Goal: Task Accomplishment & Management: Manage account settings

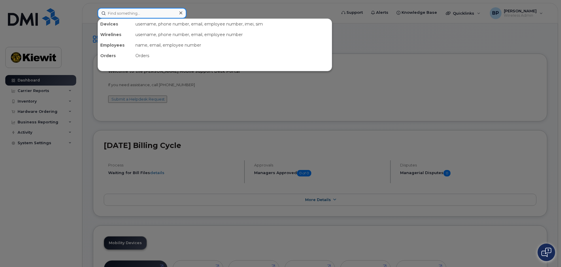
click at [128, 12] on input at bounding box center [142, 13] width 89 height 11
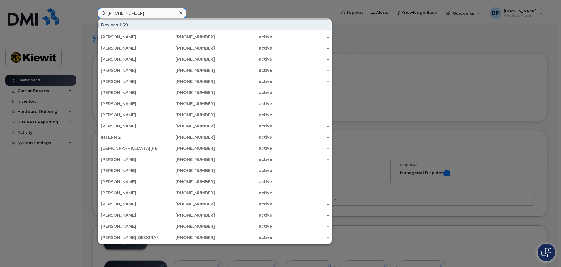
type input "361-828-1203"
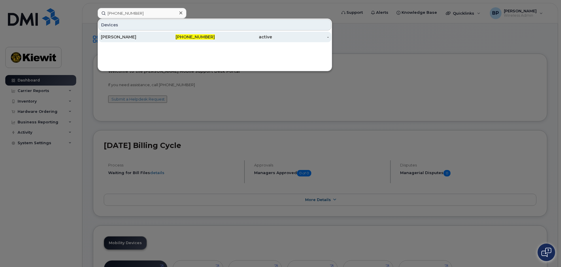
click at [111, 38] on div "[PERSON_NAME]" at bounding box center [129, 37] width 57 height 6
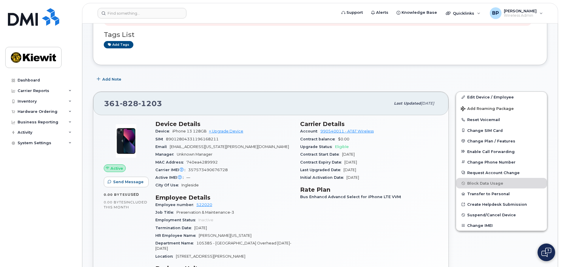
scroll to position [88, 0]
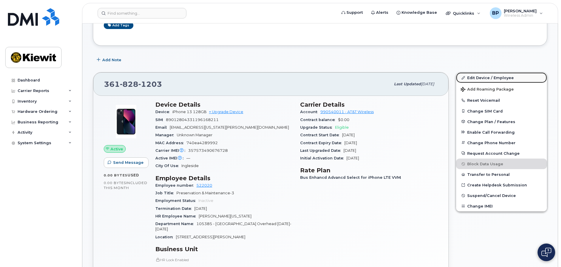
click at [473, 79] on link "Edit Device / Employee" at bounding box center [501, 77] width 91 height 11
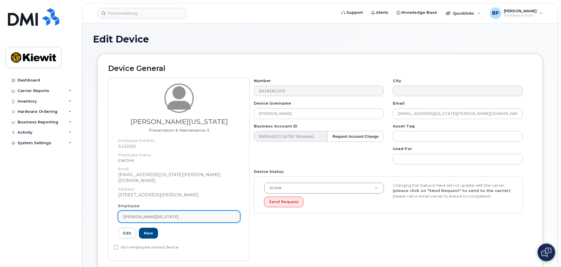
click at [169, 214] on div "[PERSON_NAME][US_STATE]" at bounding box center [179, 217] width 112 height 6
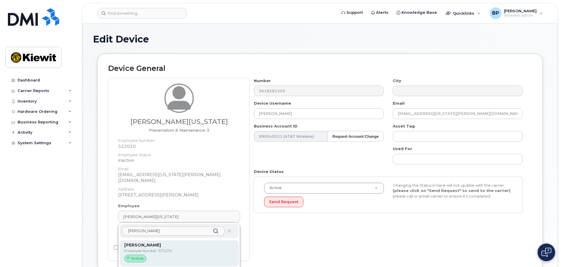
type input "[PERSON_NAME]"
click at [134, 242] on strong "[PERSON_NAME]" at bounding box center [142, 244] width 37 height 5
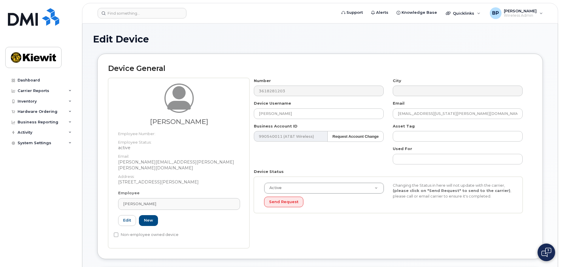
type input "571274"
drag, startPoint x: 290, startPoint y: 112, endPoint x: 220, endPoint y: 115, distance: 70.1
click at [219, 116] on div "[PERSON_NAME] Employee Number: Employee Status: active Email: [PERSON_NAME][EMA…" at bounding box center [320, 163] width 424 height 170
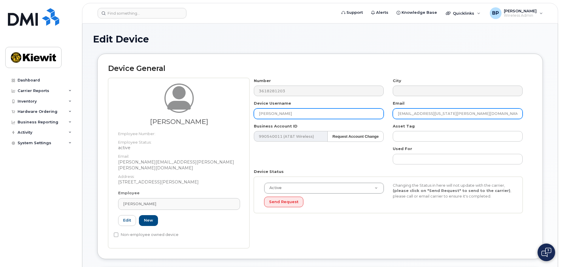
type input "[PERSON_NAME]"
drag, startPoint x: 483, startPoint y: 115, endPoint x: 361, endPoint y: 112, distance: 122.9
click at [361, 112] on div "Number 3618281203 City Device Username [PERSON_NAME] Email [EMAIL_ADDRESS][US_S…" at bounding box center [388, 148] width 278 height 140
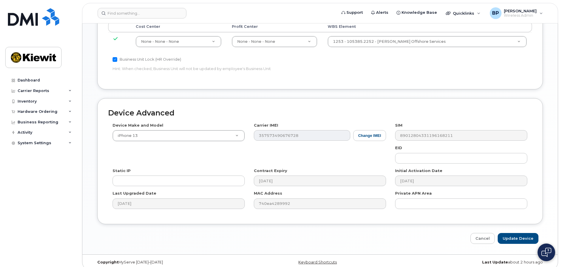
scroll to position [323, 0]
type input "[PERSON_NAME][EMAIL_ADDRESS][PERSON_NAME][PERSON_NAME][DOMAIN_NAME]"
click at [516, 233] on input "Update Device" at bounding box center [518, 238] width 41 height 11
type input "Saving..."
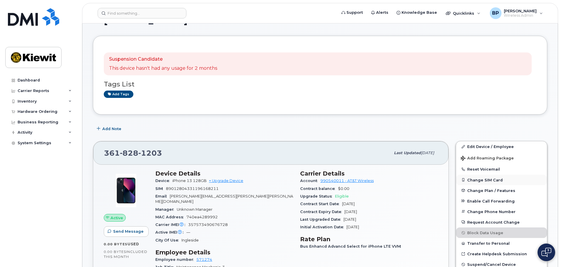
scroll to position [29, 0]
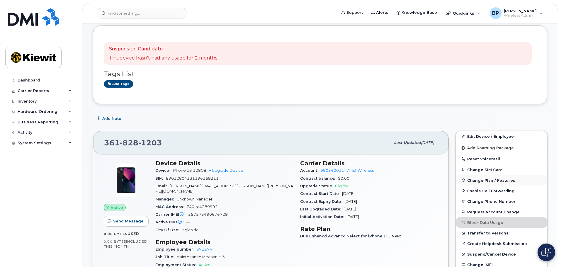
click at [478, 182] on span "Change Plan / Features" at bounding box center [491, 180] width 48 height 4
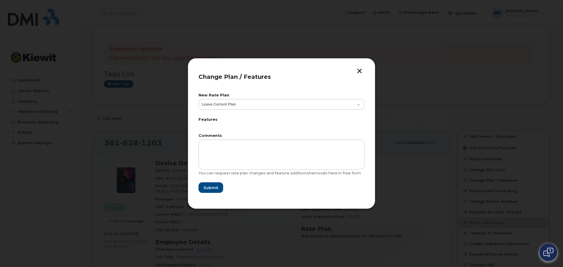
click at [360, 69] on button "button" at bounding box center [359, 72] width 9 height 6
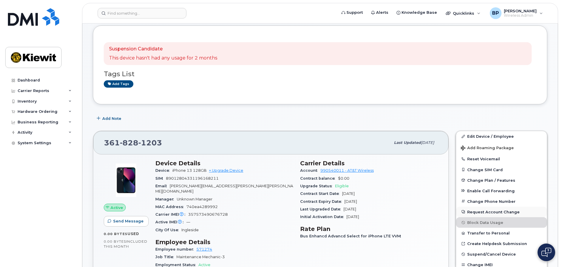
scroll to position [59, 0]
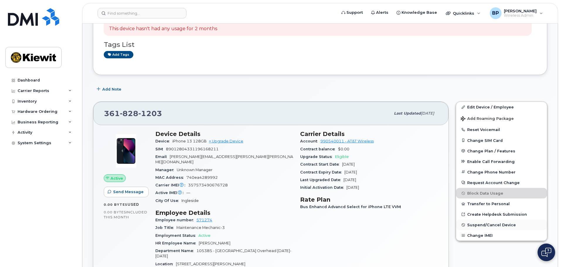
click at [479, 226] on span "Suspend/Cancel Device" at bounding box center [491, 225] width 49 height 4
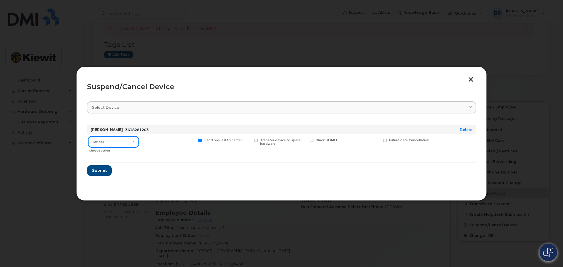
click at [135, 141] on select "Cancel Suspend - Reduced Rate Suspend - Full Rate Suspend - Lost Device/Stolen …" at bounding box center [113, 142] width 50 height 11
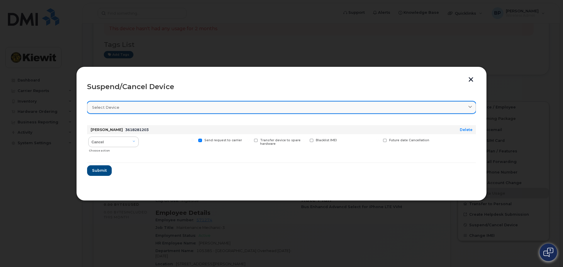
click at [469, 106] on icon at bounding box center [470, 108] width 4 height 4
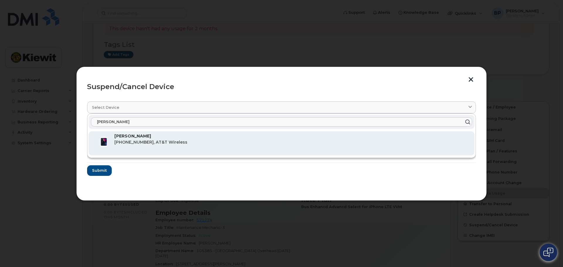
type input "joseph leon"
click at [145, 142] on span "361-828-1203, AT&T Wireless" at bounding box center [150, 142] width 73 height 5
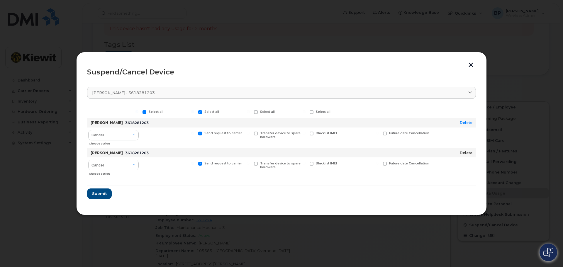
click at [464, 152] on link "Delete" at bounding box center [466, 153] width 13 height 4
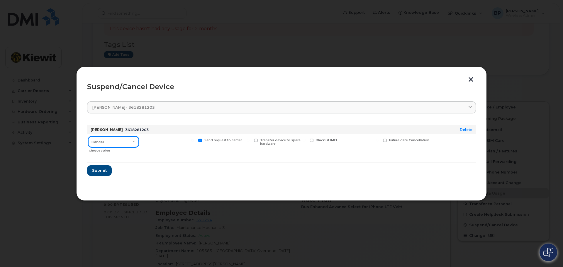
click at [133, 141] on select "Cancel Suspend - Reduced Rate Suspend - Full Rate Suspend - Lost Device/Stolen …" at bounding box center [113, 142] width 50 height 11
click at [257, 187] on section "Joseph Leon - 3618281203 joseph leon Joseph Leon 361-828-1203, AT&T Wireless Jo…" at bounding box center [281, 143] width 389 height 94
click at [471, 79] on button "button" at bounding box center [470, 80] width 9 height 6
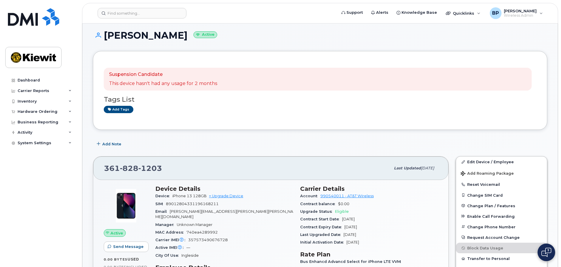
scroll to position [0, 0]
